Goal: Transaction & Acquisition: Purchase product/service

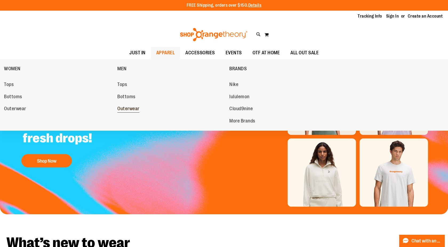
click at [133, 108] on span "Outerwear" at bounding box center [128, 109] width 22 height 7
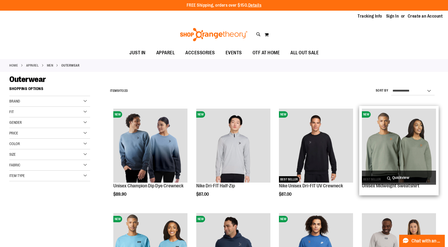
click at [392, 132] on img "product" at bounding box center [399, 146] width 74 height 74
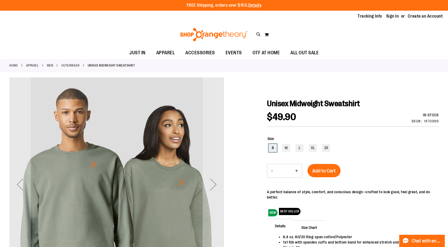
click at [270, 145] on div "S" at bounding box center [273, 148] width 8 height 8
type input "***"
click at [318, 170] on span "Add to Cart" at bounding box center [323, 171] width 23 height 6
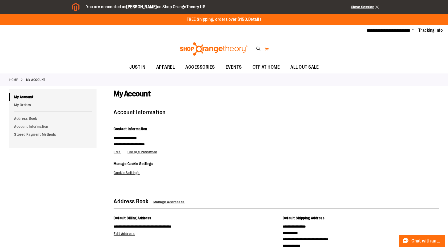
click at [265, 48] on button "My Cart 0" at bounding box center [266, 49] width 5 height 9
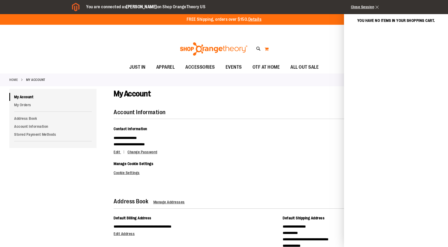
click at [265, 48] on button "My Cart 0" at bounding box center [266, 49] width 5 height 9
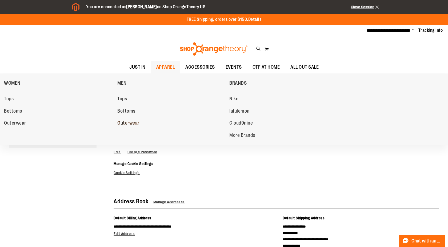
click at [126, 125] on span "Outerwear" at bounding box center [128, 123] width 22 height 7
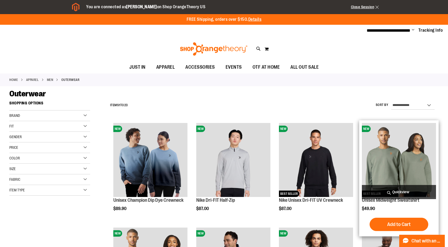
click at [391, 131] on img "product" at bounding box center [399, 160] width 74 height 74
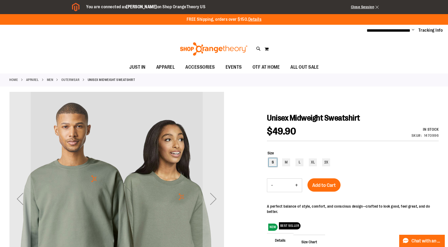
click at [275, 164] on div "S" at bounding box center [273, 163] width 8 height 8
type input "***"
click at [325, 189] on button "Add to Cart" at bounding box center [323, 185] width 33 height 13
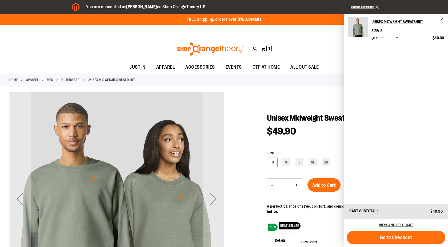
click at [300, 38] on div "Toggle Nav Search Popular Suggestions Advanced Search" at bounding box center [224, 49] width 448 height 25
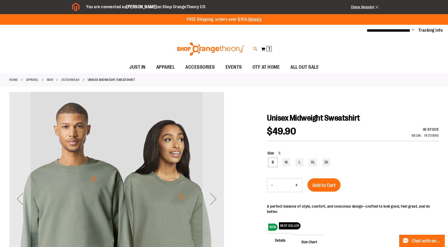
click at [254, 48] on icon at bounding box center [255, 49] width 5 height 6
paste input "*******"
type input "*******"
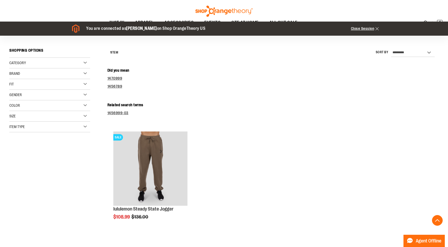
scroll to position [84, 0]
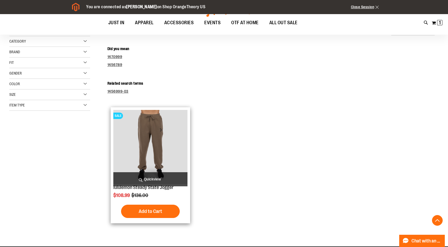
click at [157, 139] on img "product" at bounding box center [150, 147] width 74 height 74
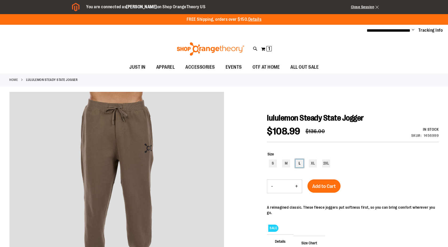
click at [295, 164] on div "L" at bounding box center [299, 164] width 8 height 8
type input "***"
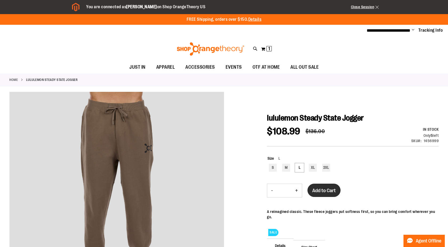
click at [323, 188] on span "Add to Cart" at bounding box center [323, 191] width 23 height 6
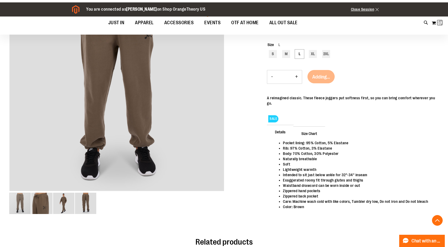
scroll to position [118, 0]
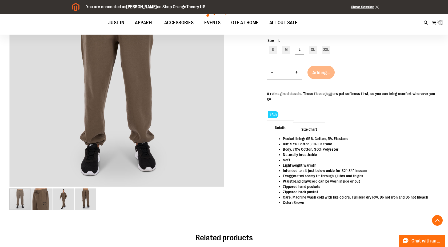
click at [309, 129] on span "Size Chart" at bounding box center [309, 129] width 32 height 14
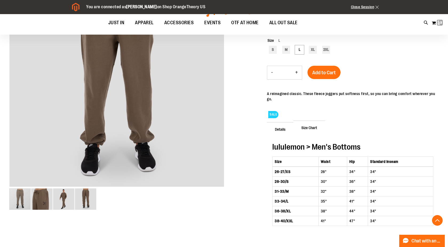
click at [291, 129] on span "Details" at bounding box center [280, 129] width 27 height 14
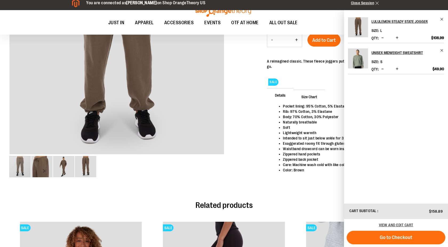
scroll to position [152, 0]
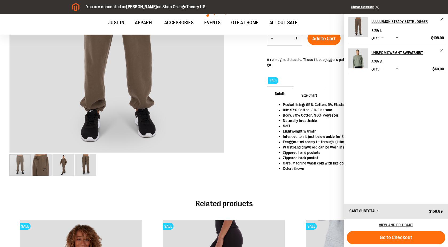
click at [259, 136] on div at bounding box center [223, 65] width 429 height 253
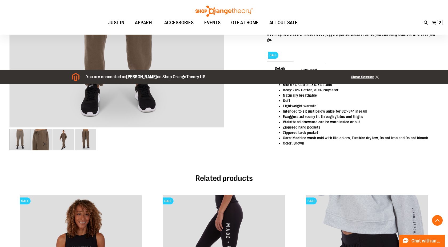
scroll to position [0, 0]
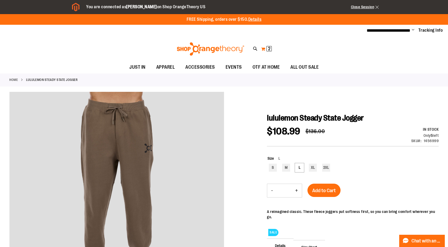
click at [265, 50] on button "My Cart 2 2 items" at bounding box center [266, 49] width 11 height 9
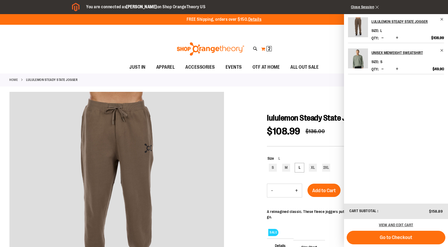
click at [265, 50] on button "My Cart 2 2 items" at bounding box center [266, 49] width 11 height 9
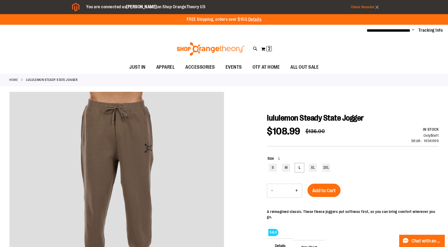
click at [364, 5] on link "Close Session" at bounding box center [365, 7] width 28 height 4
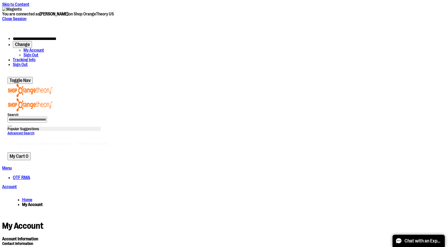
click at [30, 175] on span "OTF RMA" at bounding box center [21, 177] width 17 height 5
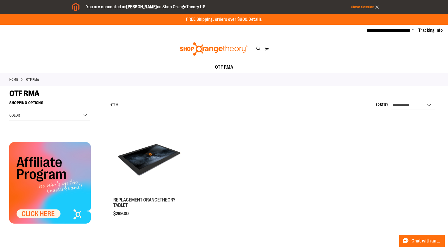
click at [367, 9] on link "Close Session" at bounding box center [365, 7] width 28 height 4
